Goal: Task Accomplishment & Management: Manage account settings

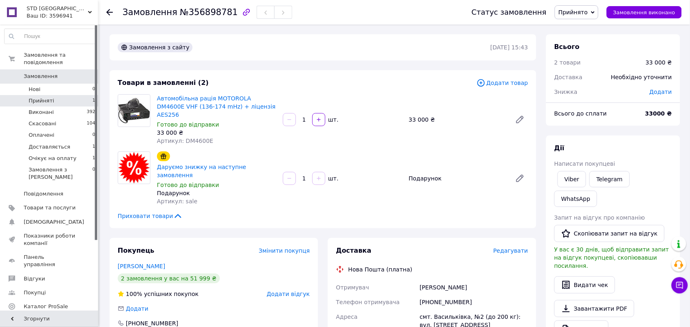
click at [29, 97] on span "Прийняті" at bounding box center [41, 100] width 25 height 7
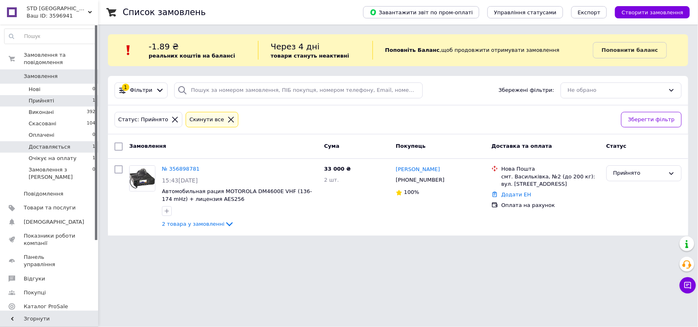
click at [45, 143] on span "Доставляється" at bounding box center [50, 146] width 42 height 7
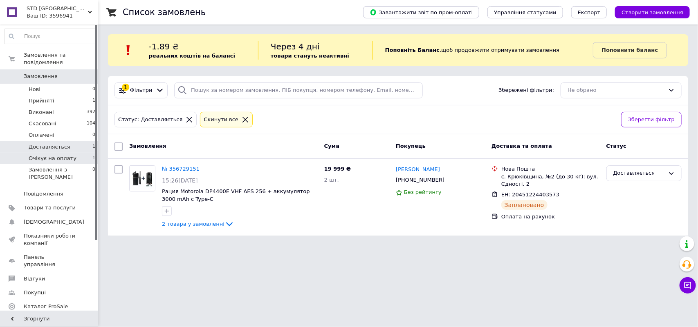
click at [52, 155] on span "Очікує на оплату" at bounding box center [53, 158] width 48 height 7
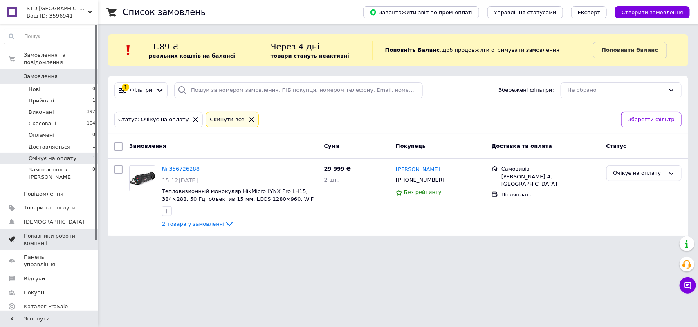
click at [43, 233] on span "Показники роботи компанії" at bounding box center [50, 240] width 52 height 15
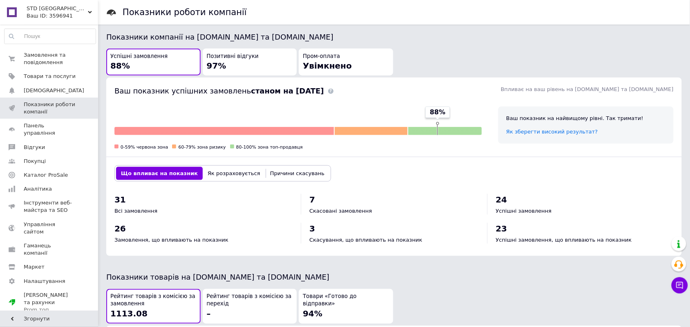
scroll to position [204, 0]
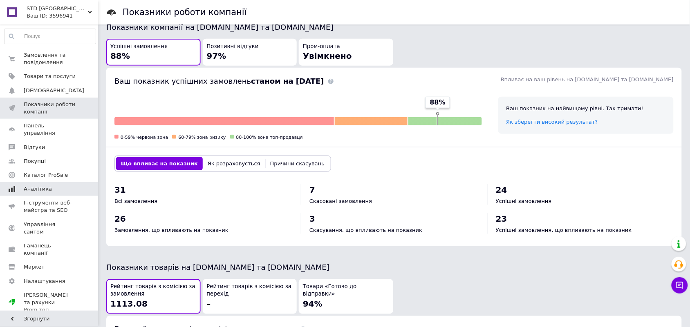
click at [34, 186] on span "Аналітика" at bounding box center [38, 189] width 28 height 7
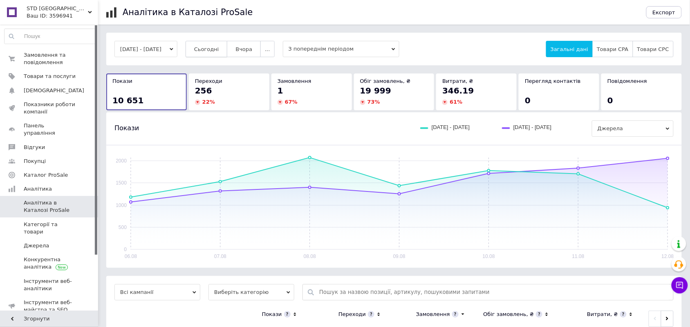
click at [215, 48] on span "Сьогодні" at bounding box center [206, 49] width 25 height 6
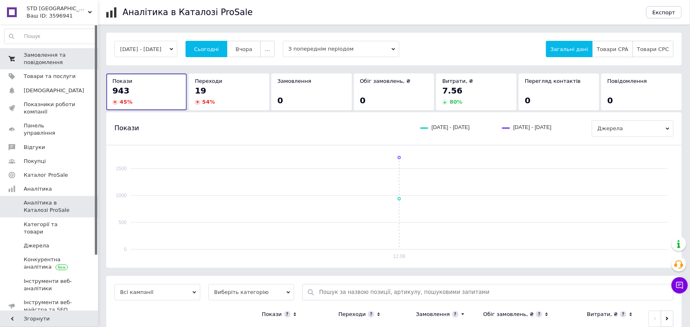
click at [50, 62] on span "Замовлення та повідомлення" at bounding box center [50, 59] width 52 height 15
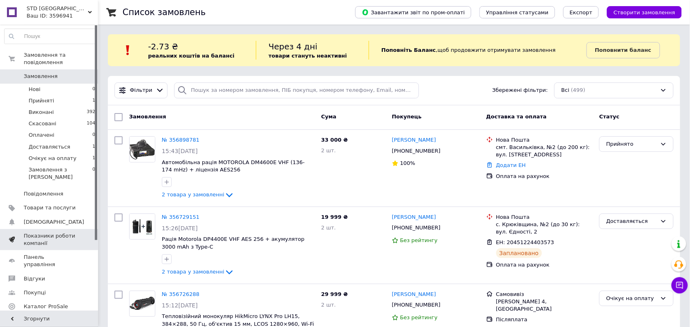
click at [41, 233] on span "Показники роботи компанії" at bounding box center [50, 240] width 52 height 15
